Goal: Navigation & Orientation: Find specific page/section

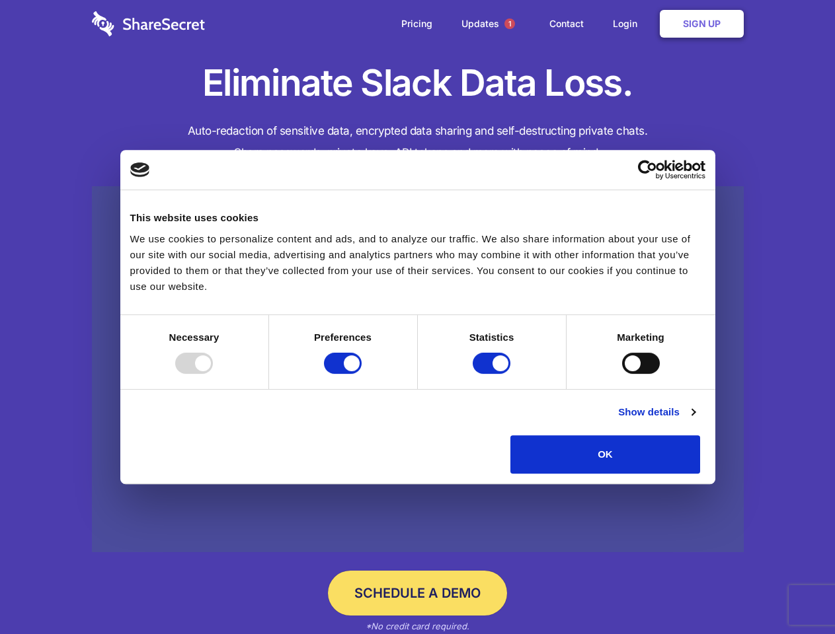
click at [213, 374] on div at bounding box center [194, 363] width 38 height 21
click at [362, 374] on input "Preferences" at bounding box center [343, 363] width 38 height 21
checkbox input "false"
click at [493, 374] on input "Statistics" at bounding box center [492, 363] width 38 height 21
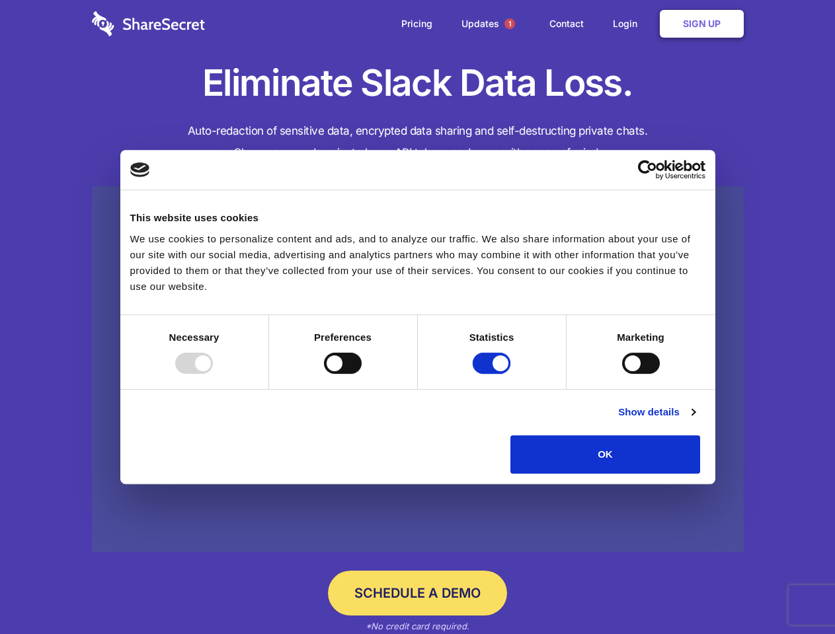
checkbox input "false"
click at [622, 374] on input "Marketing" at bounding box center [641, 363] width 38 height 21
checkbox input "true"
click at [695, 420] on link "Show details" at bounding box center [656, 412] width 77 height 16
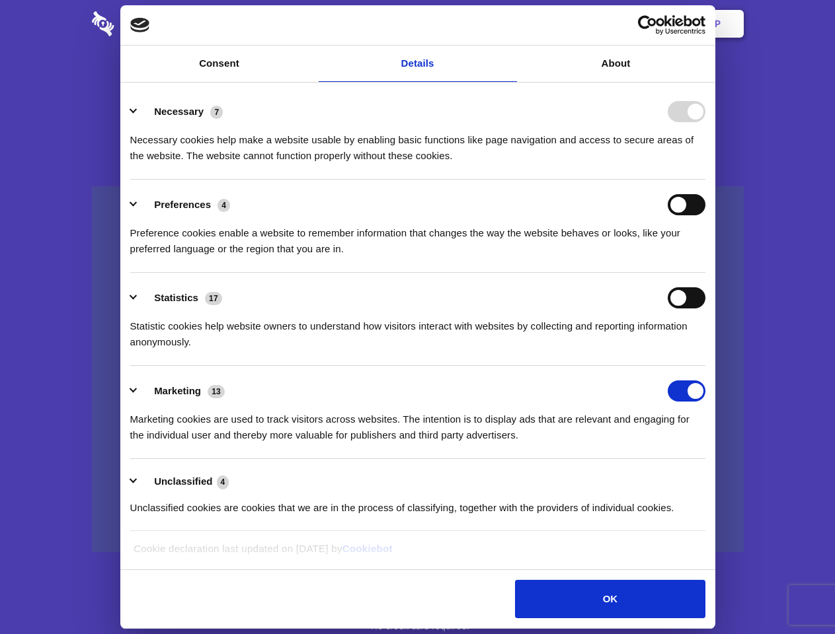
click at [705, 257] on div "Preferences 4 Preference cookies enable a website to remember information that …" at bounding box center [417, 225] width 575 height 63
click at [509, 24] on span "1" at bounding box center [509, 24] width 11 height 11
